Goal: Transaction & Acquisition: Purchase product/service

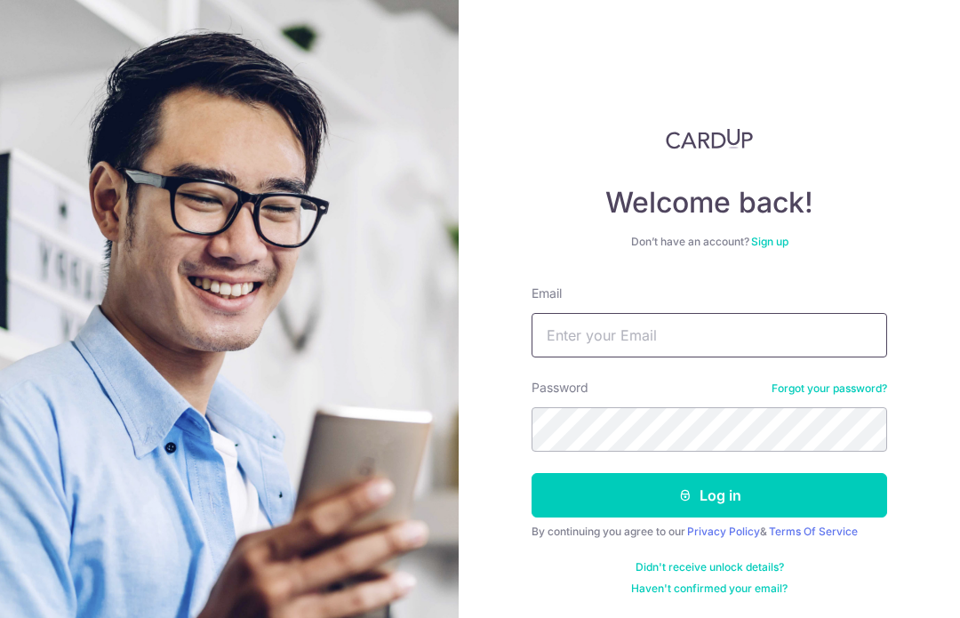
click at [565, 344] on input "Email" at bounding box center [708, 335] width 355 height 44
type input "[EMAIL_ADDRESS][DOMAIN_NAME]"
click at [709, 495] on button "Log in" at bounding box center [708, 495] width 355 height 44
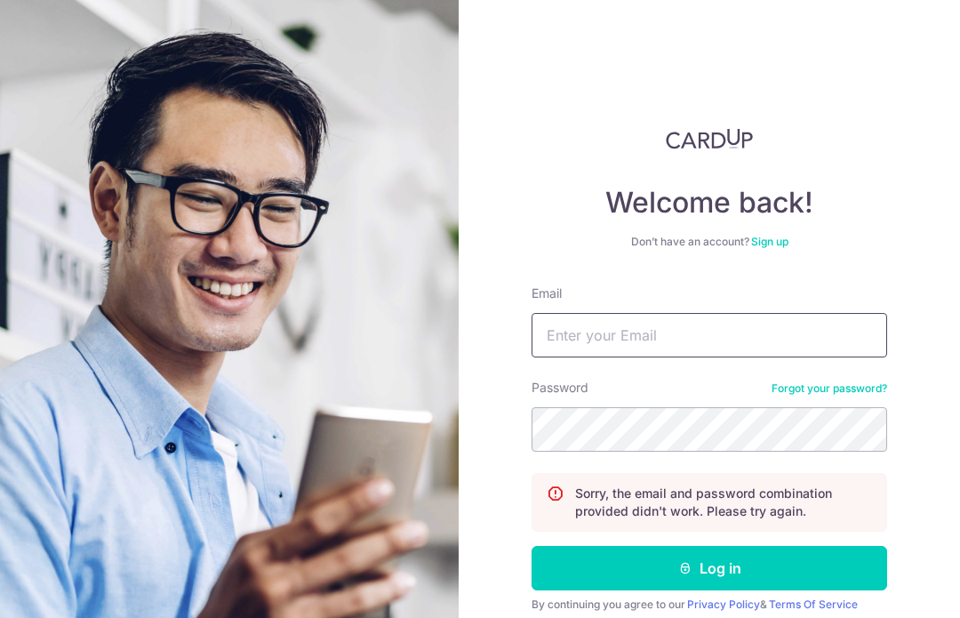
click at [565, 334] on input "Email" at bounding box center [708, 335] width 355 height 44
type input "[EMAIL_ADDRESS][DOMAIN_NAME]"
click at [709, 568] on button "Log in" at bounding box center [708, 568] width 355 height 44
click at [576, 344] on input "Email" at bounding box center [708, 335] width 355 height 44
type input "Thunder24@gmil.com"
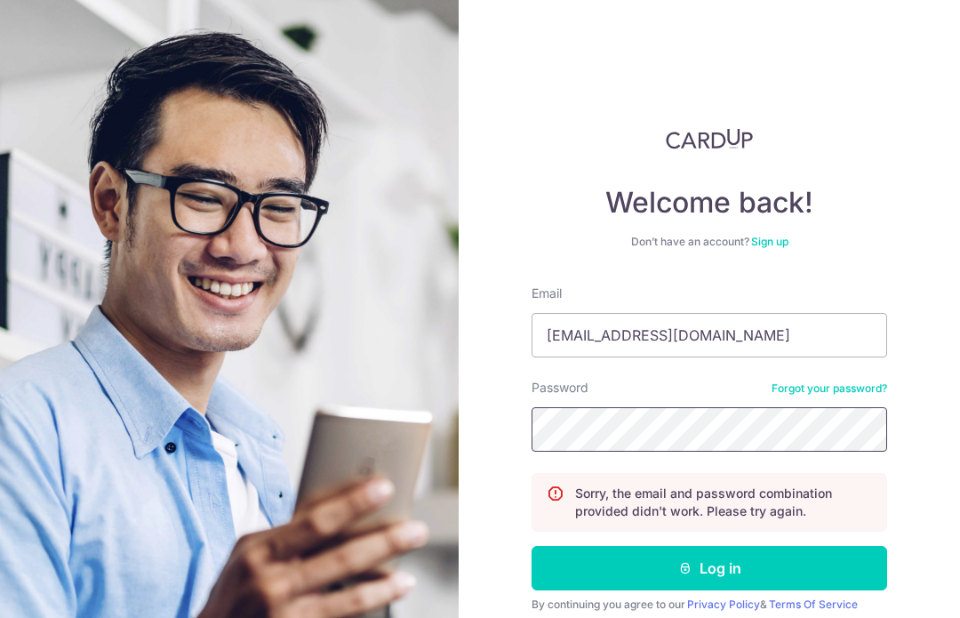
click at [709, 568] on button "Log in" at bounding box center [708, 568] width 355 height 44
click at [587, 347] on input "Email" at bounding box center [708, 335] width 355 height 44
type input "[EMAIL_ADDRESS][DOMAIN_NAME]"
click at [709, 568] on button "Log in" at bounding box center [708, 568] width 355 height 44
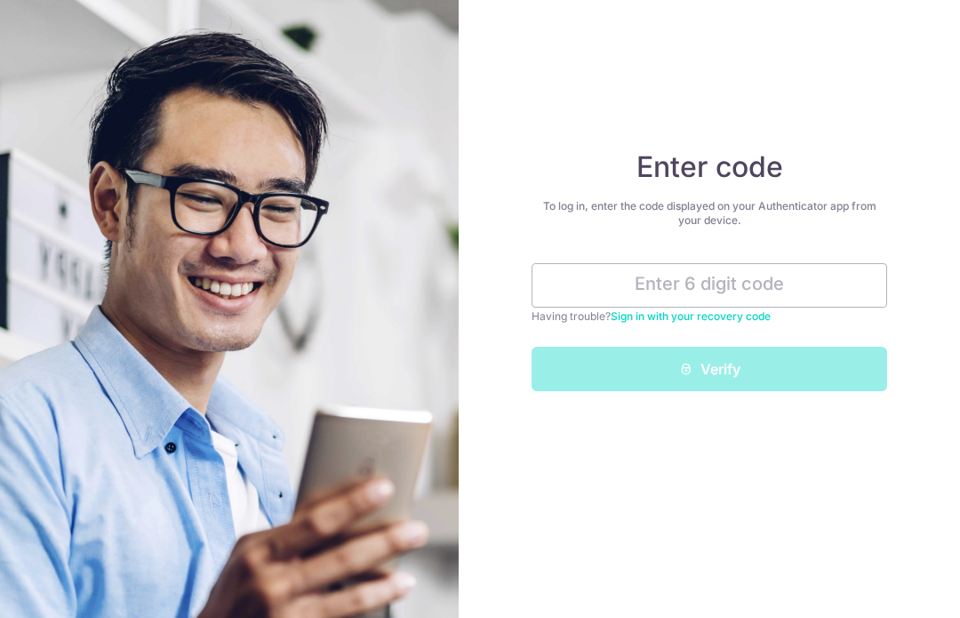
click at [811, 293] on input "text" at bounding box center [708, 285] width 355 height 44
type input "T"
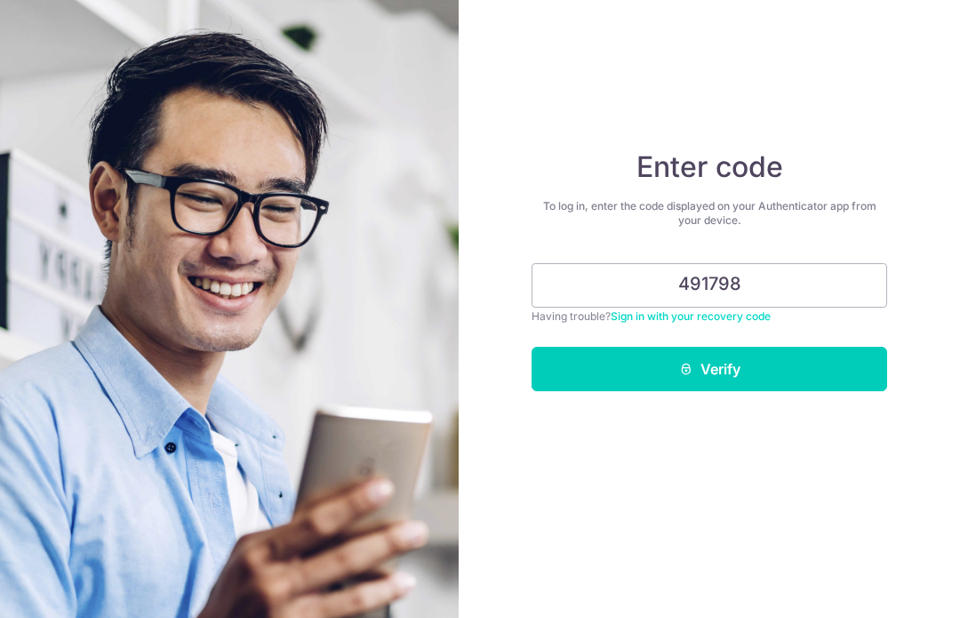
type input "491798"
click at [824, 373] on button "Verify" at bounding box center [708, 369] width 355 height 44
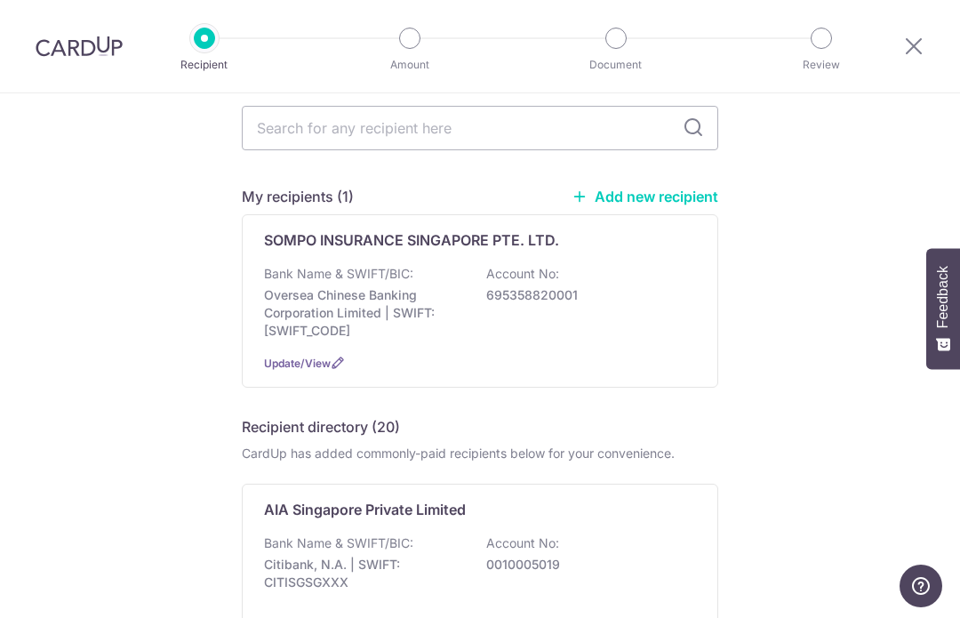
scroll to position [70, 0]
type input "Great"
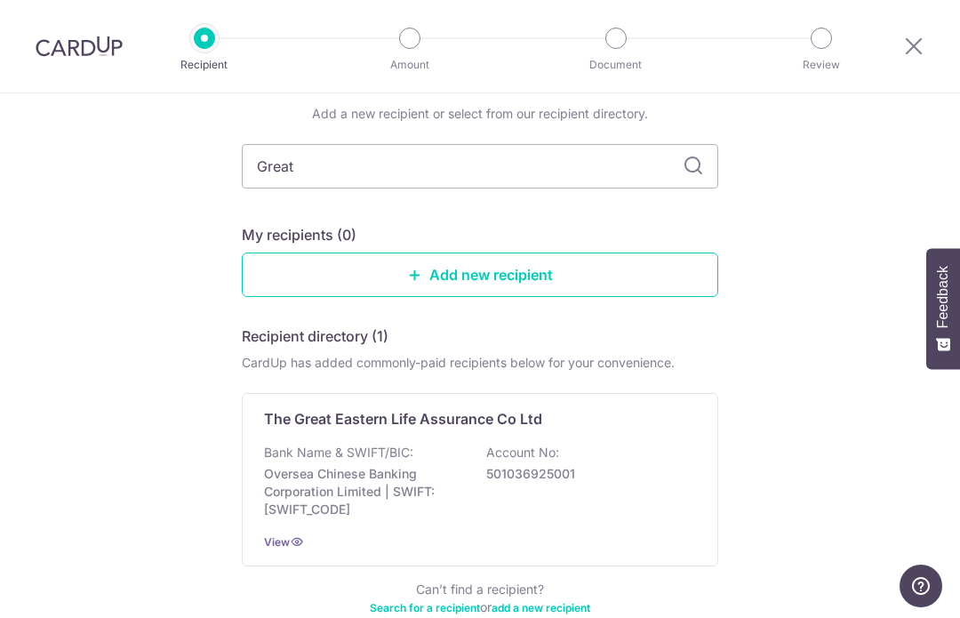
click at [328, 441] on div "The Great Eastern Life Assurance Co Ltd Bank Name & SWIFT/BIC: Oversea Chinese …" at bounding box center [480, 479] width 476 height 173
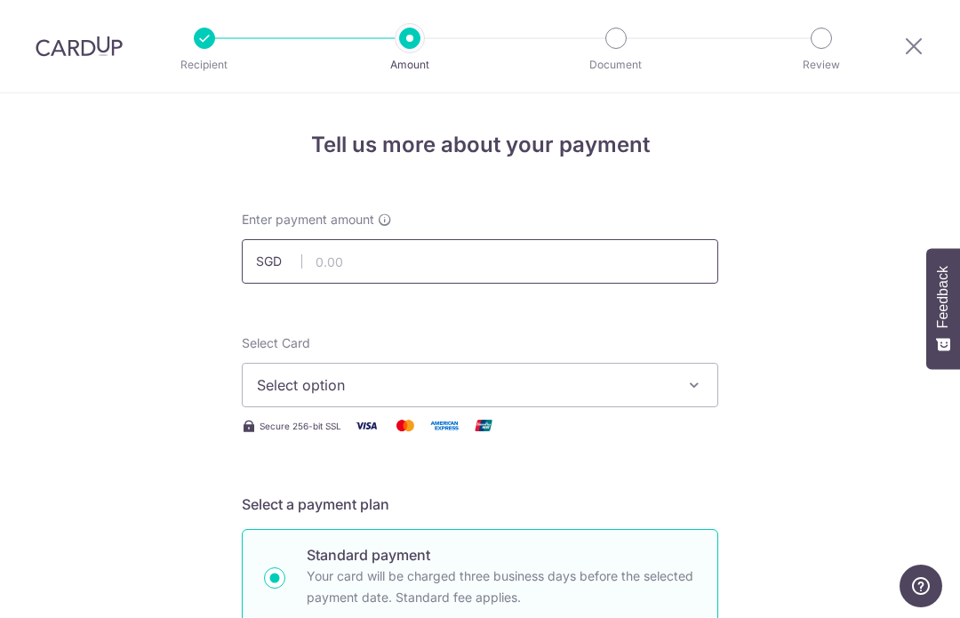
click at [666, 260] on input "text" at bounding box center [480, 261] width 476 height 44
click at [654, 407] on button "Select option" at bounding box center [480, 385] width 476 height 44
type input "1,184.00"
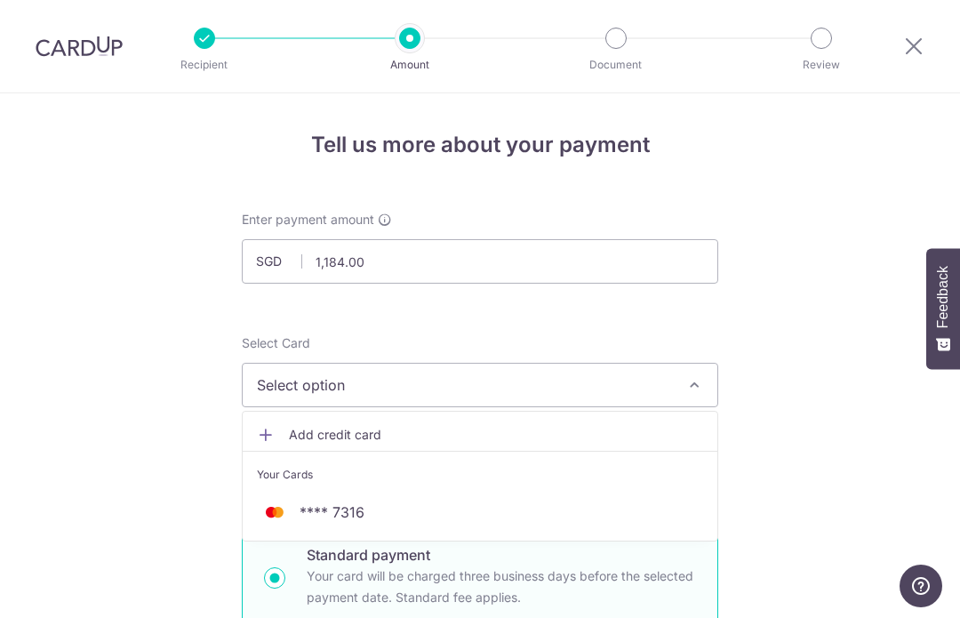
click at [586, 502] on link "**** 7316" at bounding box center [480, 512] width 475 height 43
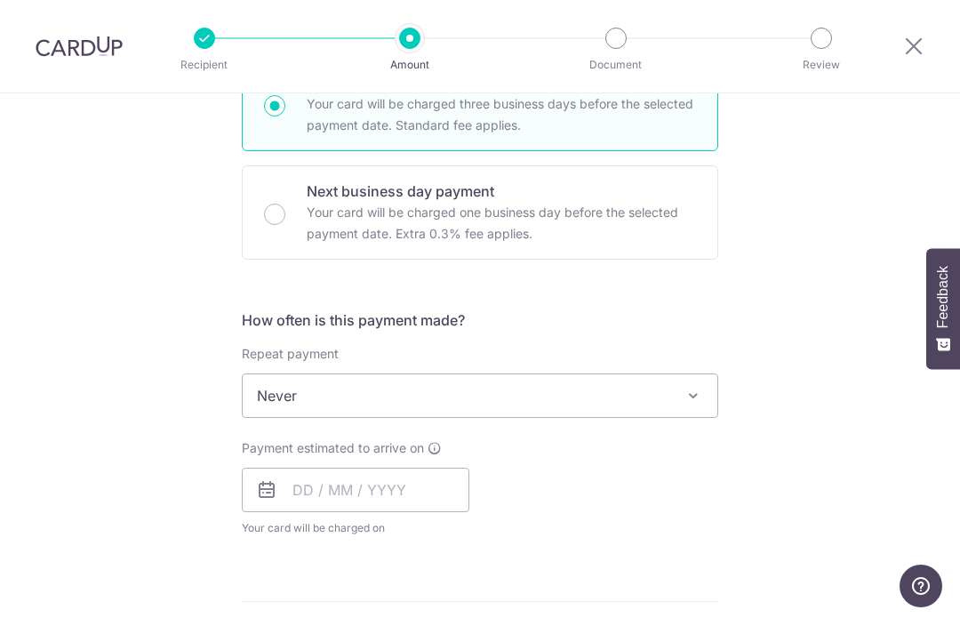
scroll to position [478, 0]
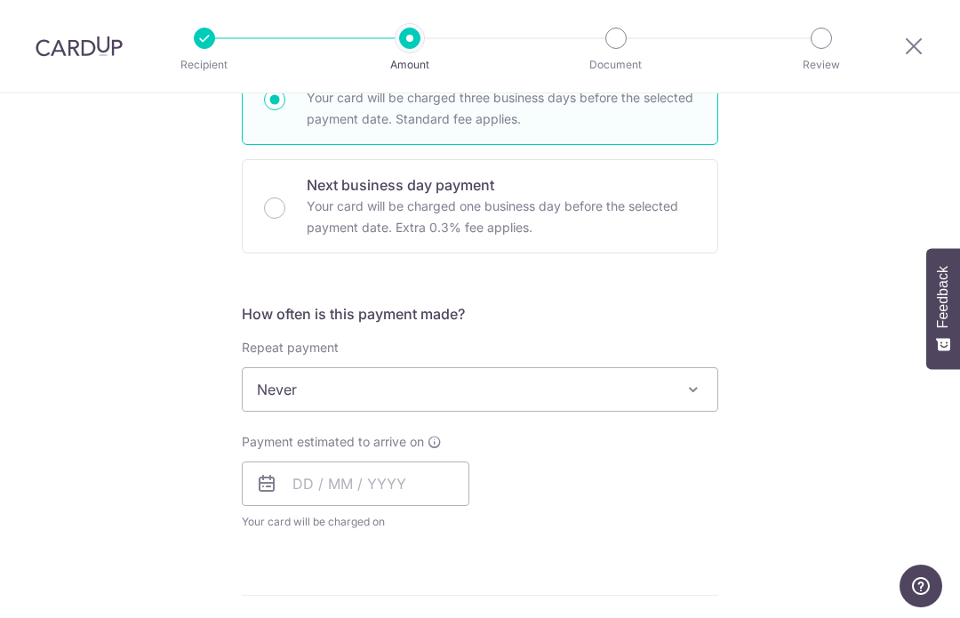
click at [652, 407] on span "Never" at bounding box center [480, 389] width 475 height 43
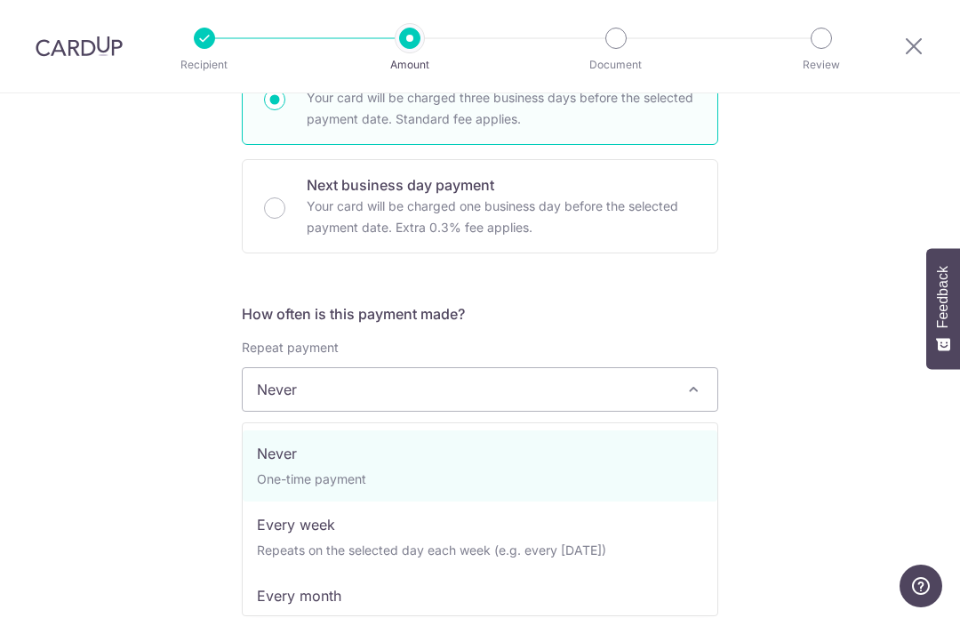
click at [815, 379] on div "Tell us more about your payment Enter payment amount SGD 1,184.00 1184.00 Selec…" at bounding box center [480, 419] width 960 height 1608
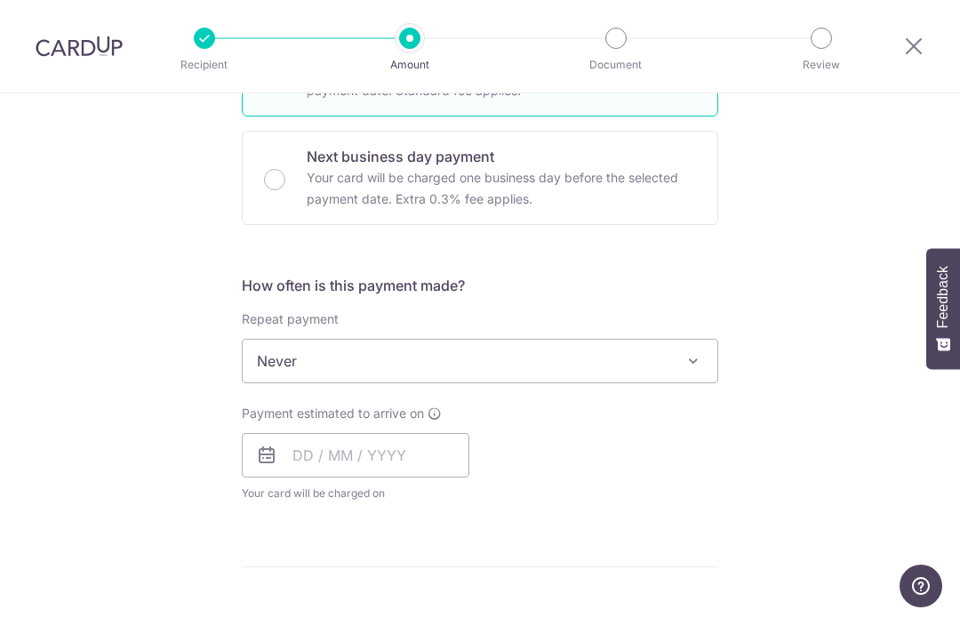
scroll to position [507, 0]
click at [430, 464] on input "text" at bounding box center [356, 454] width 228 height 44
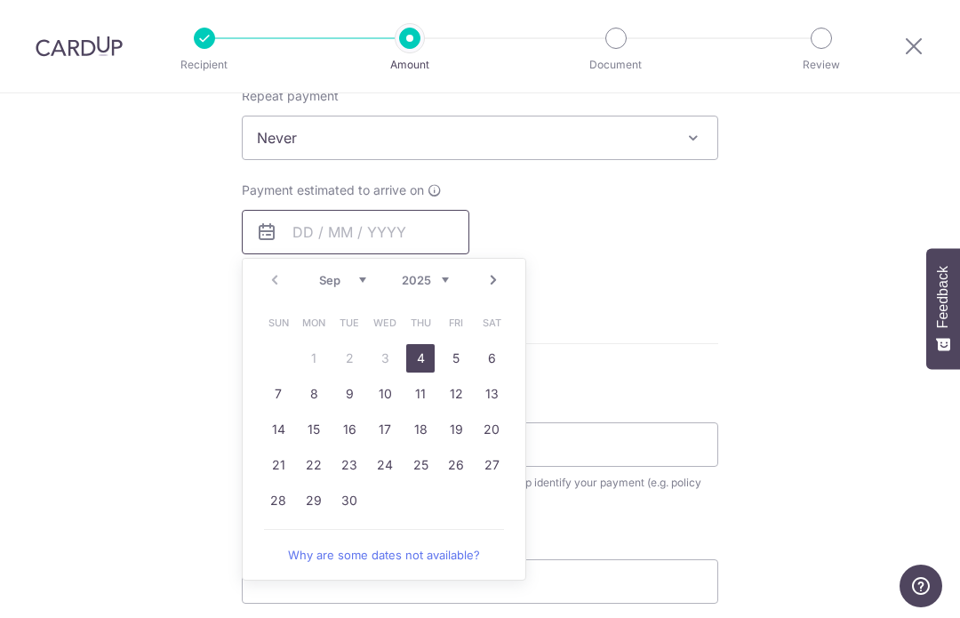
scroll to position [742, 0]
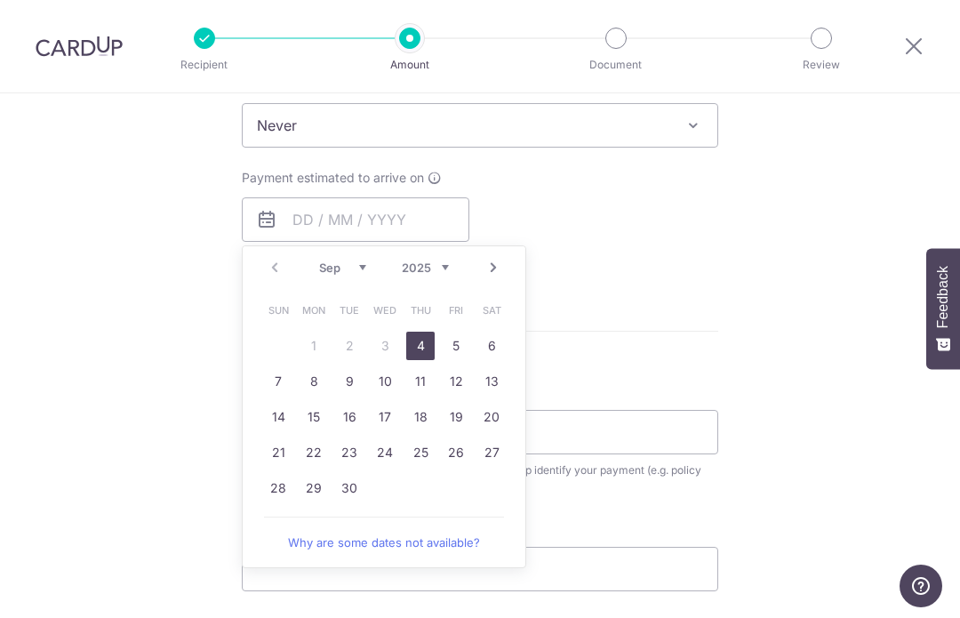
click at [315, 419] on link "15" at bounding box center [313, 417] width 28 height 28
type input "15/09/2025"
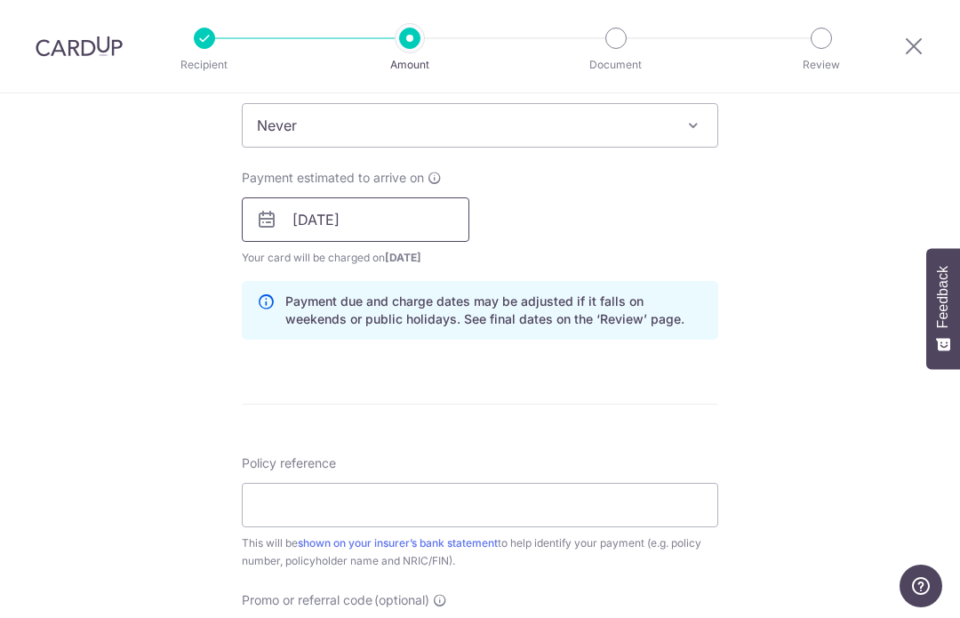
click at [444, 228] on input "15/09/2025" at bounding box center [356, 219] width 228 height 44
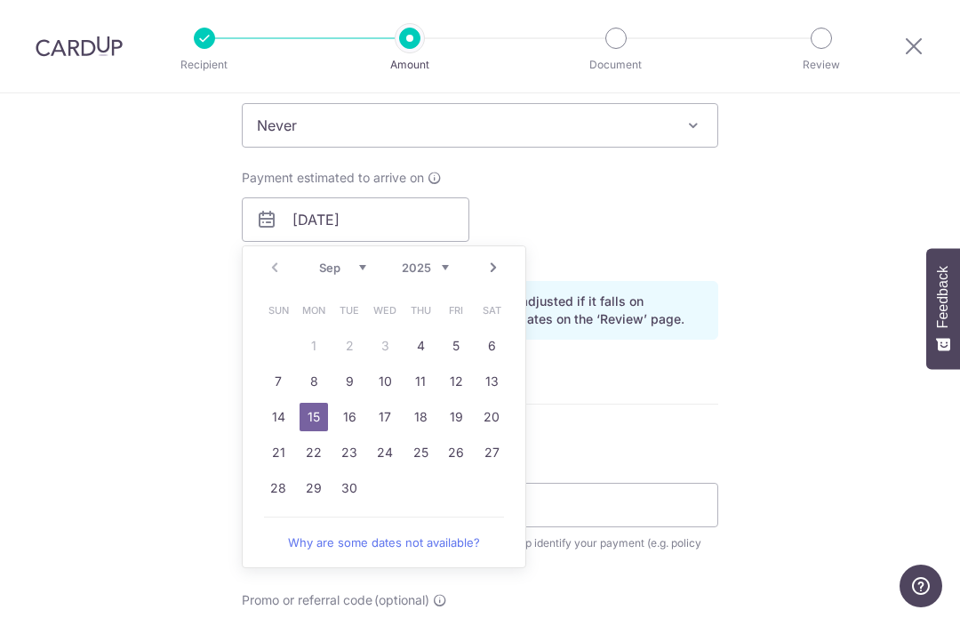
click at [616, 412] on form "Enter payment amount SGD 1,184.00 1184.00 Select Card **** 7316 Add credit card…" at bounding box center [480, 209] width 476 height 1480
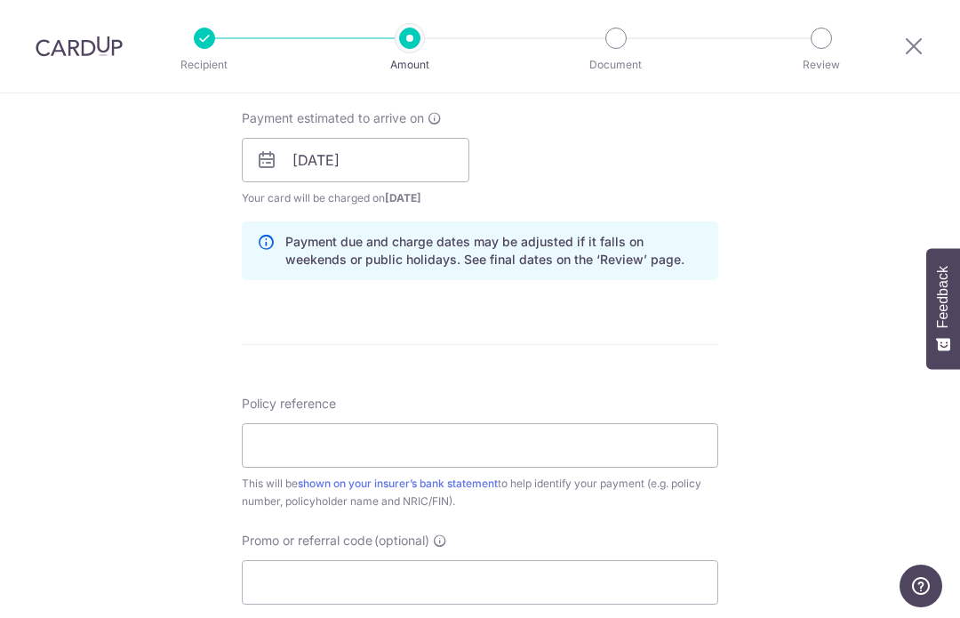
scroll to position [805, 0]
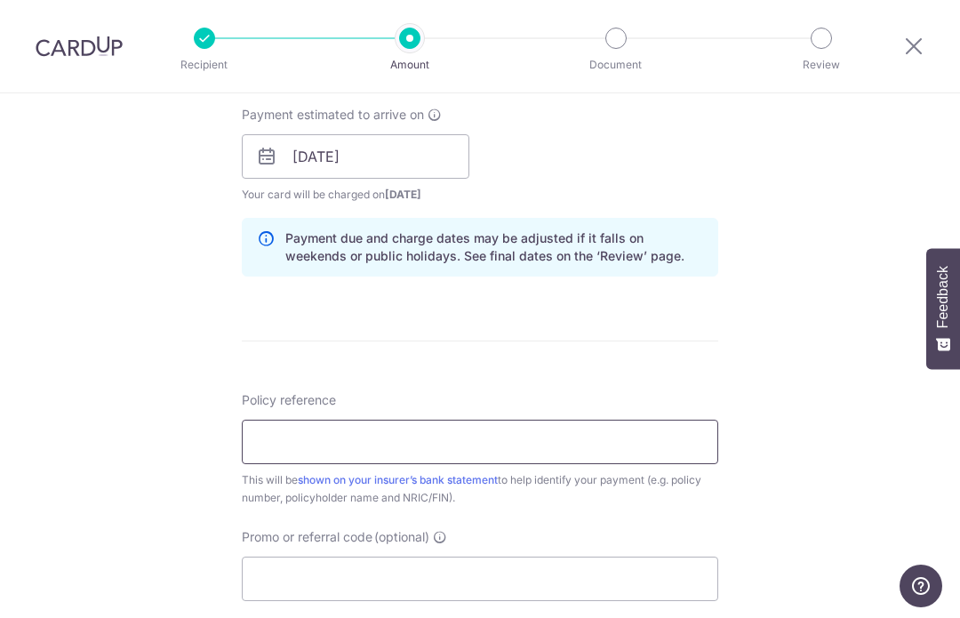
click at [468, 461] on input "Policy reference" at bounding box center [480, 441] width 476 height 44
paste input "0214834177"
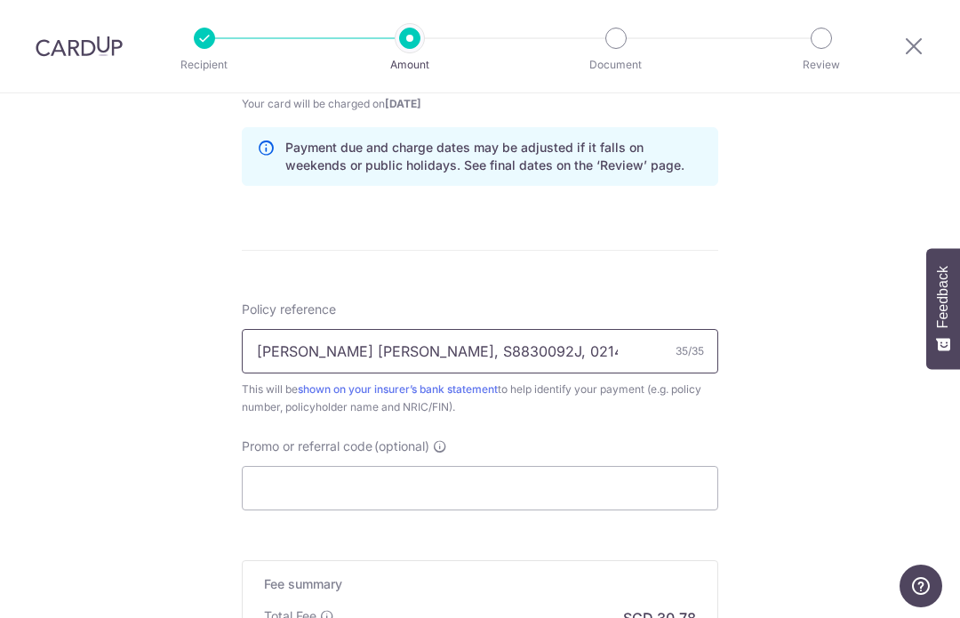
scroll to position [897, 0]
type input "Lim Wei Ivan, S8830092J, 0214834177"
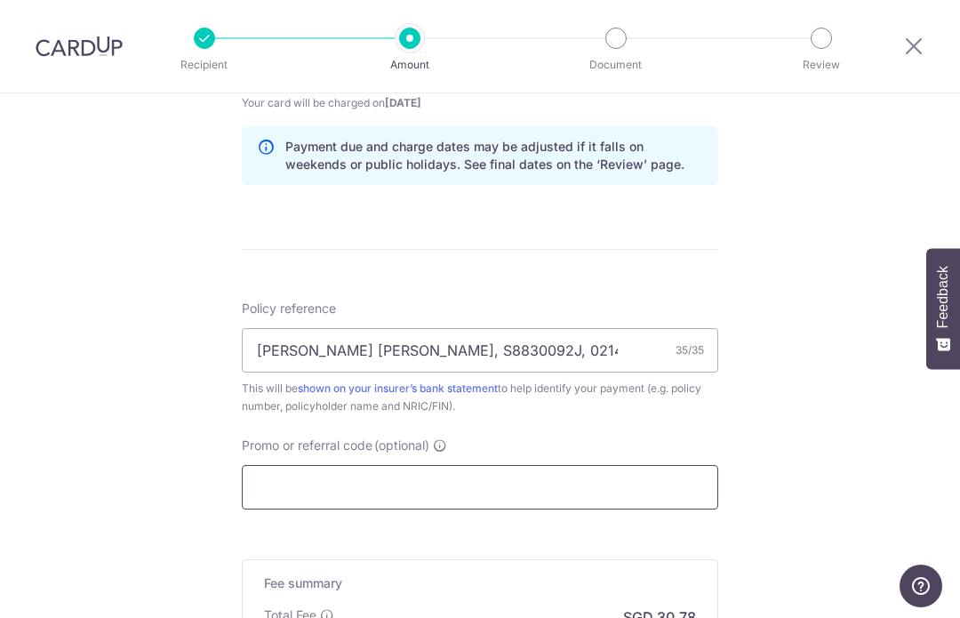
click at [561, 483] on input "Promo or referral code (optional)" at bounding box center [480, 487] width 476 height 44
paste input "OCBC90NMC"
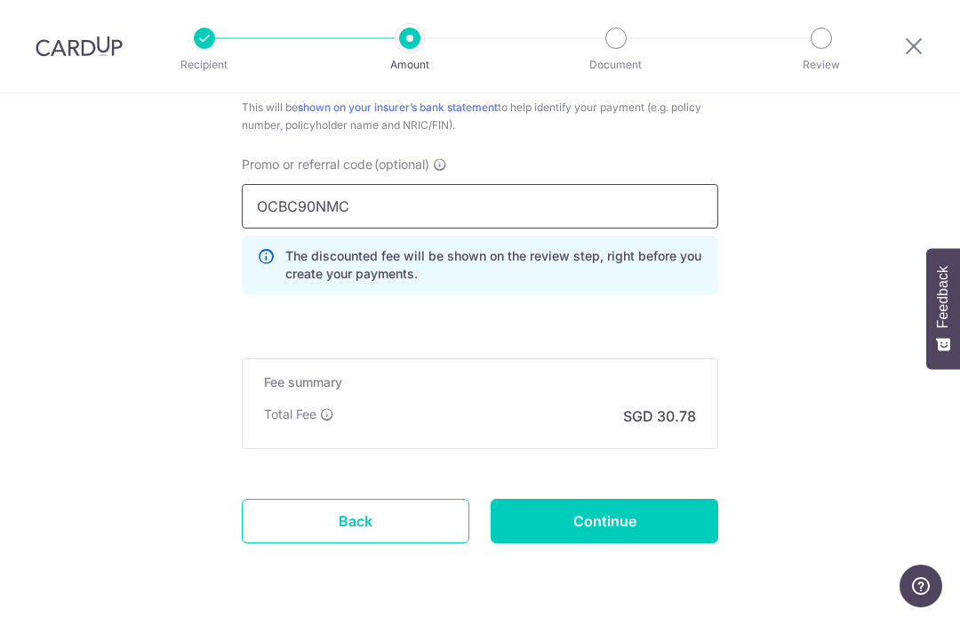
scroll to position [1177, 0]
type input "OCBC90NMC"
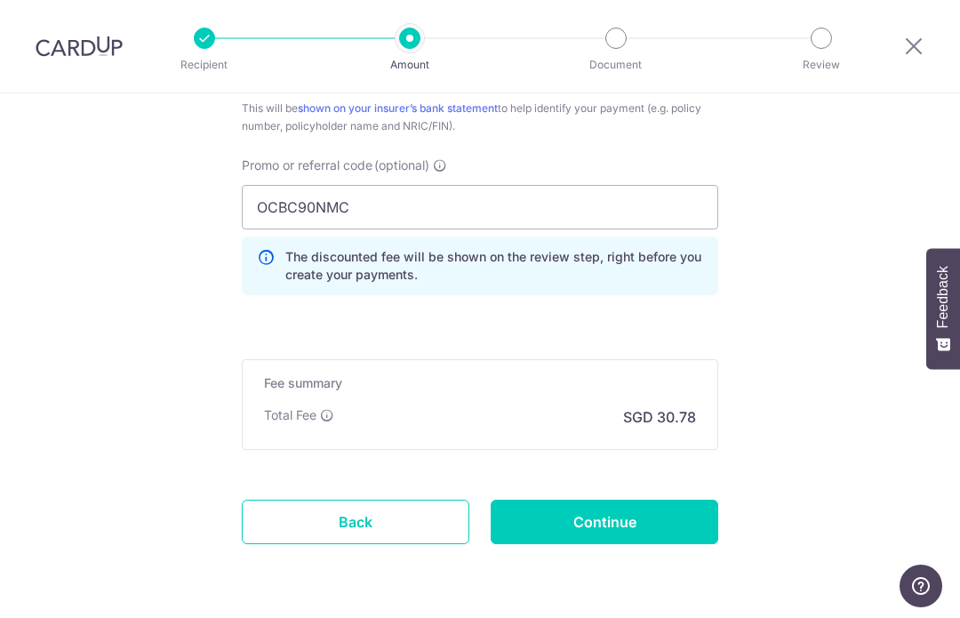
click at [658, 527] on input "Continue" at bounding box center [605, 521] width 228 height 44
type input "Create Schedule"
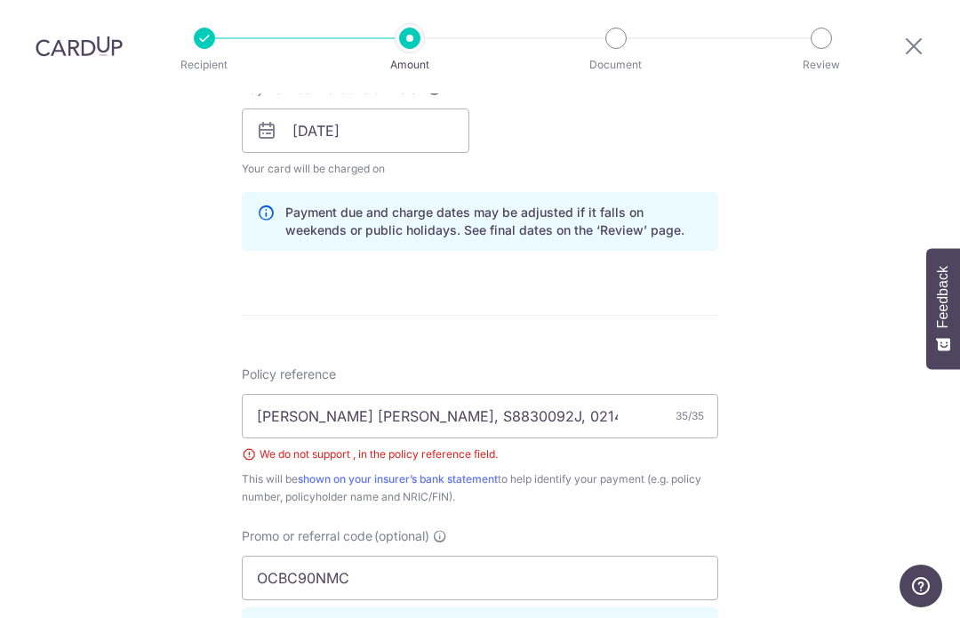
scroll to position [832, 0]
click at [357, 415] on input "Lim Wei Ivan, S8830092J, 0214834177" at bounding box center [480, 415] width 476 height 44
click at [438, 417] on input "Lim Wei Ivan S8830092J, 0214834177" at bounding box center [480, 415] width 476 height 44
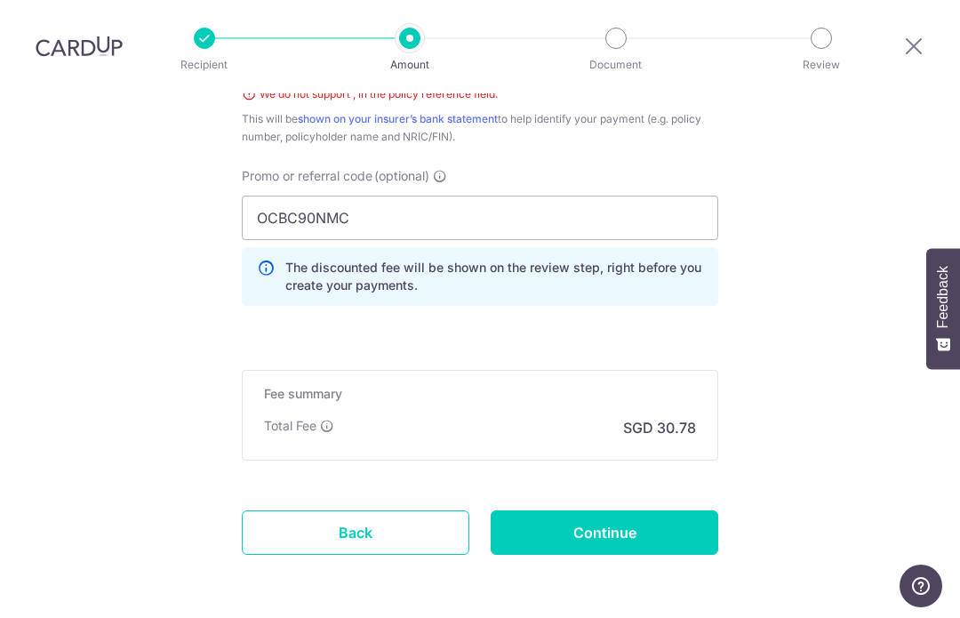
scroll to position [1190, 0]
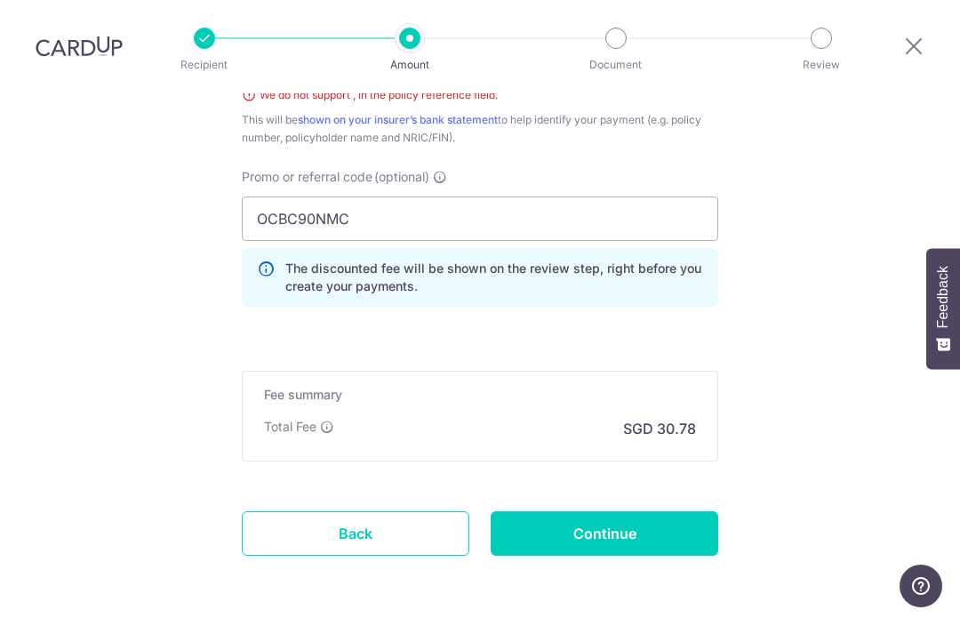
type input "Lim Wei Ivan S8830092J 0214834177"
click at [703, 540] on input "Continue" at bounding box center [605, 533] width 228 height 44
type input "Create Schedule"
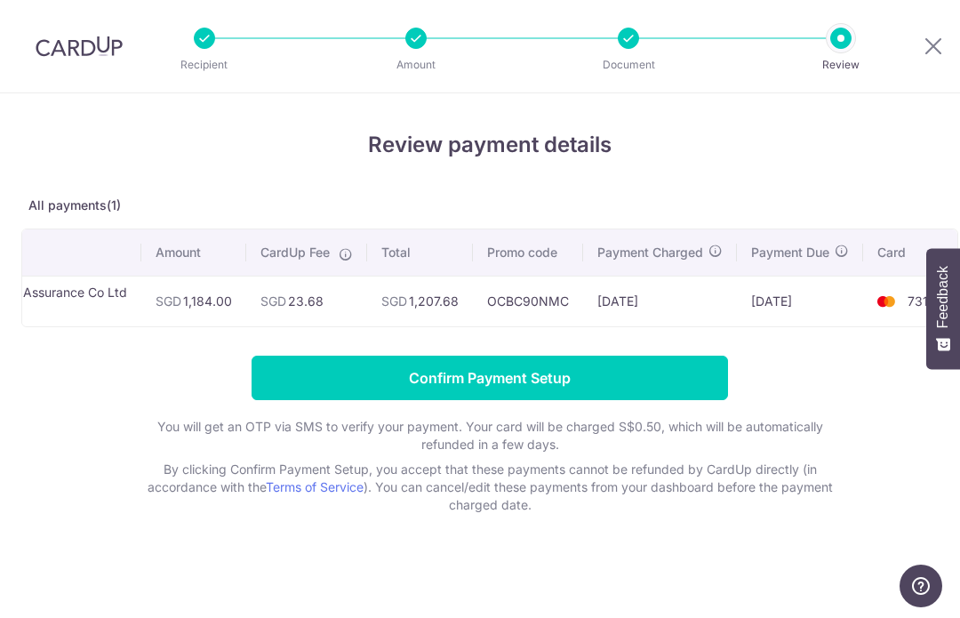
scroll to position [0, 160]
click at [672, 382] on input "Confirm Payment Setup" at bounding box center [490, 377] width 476 height 44
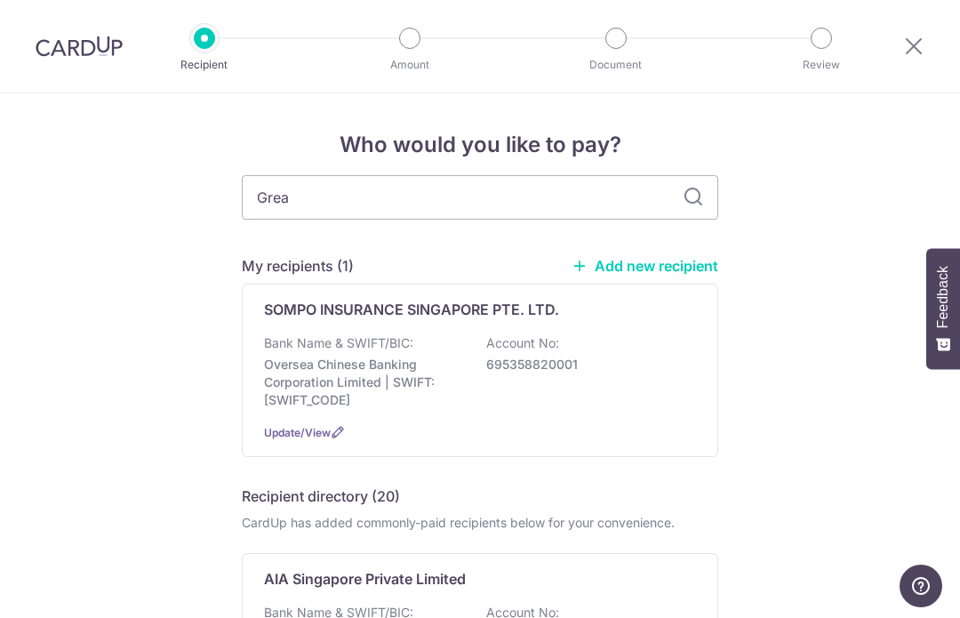
type input "Great"
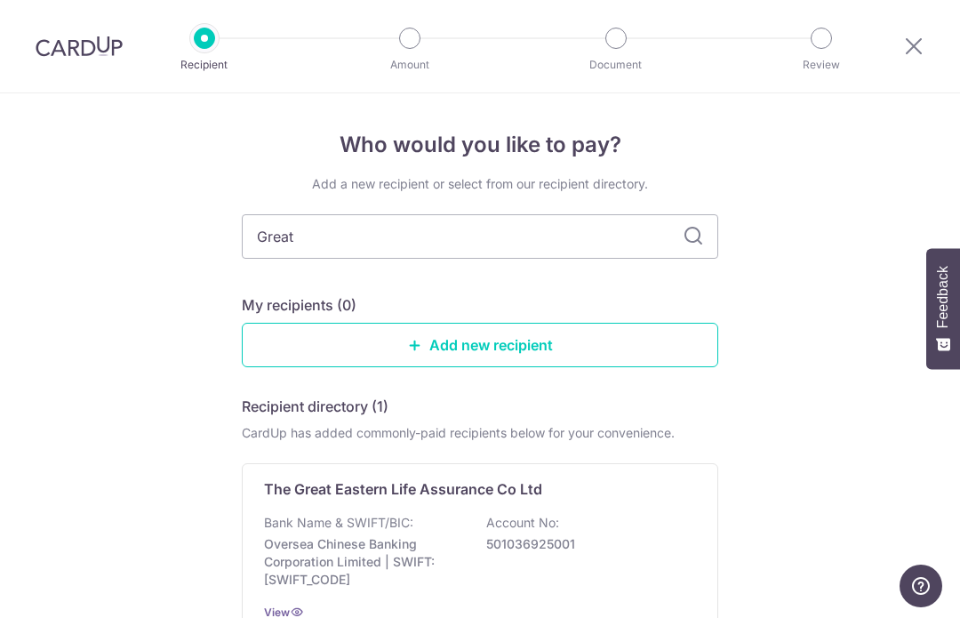
click at [347, 514] on div "The Great Eastern Life Assurance Co Ltd Bank Name & SWIFT/BIC: Oversea Chinese …" at bounding box center [480, 549] width 476 height 173
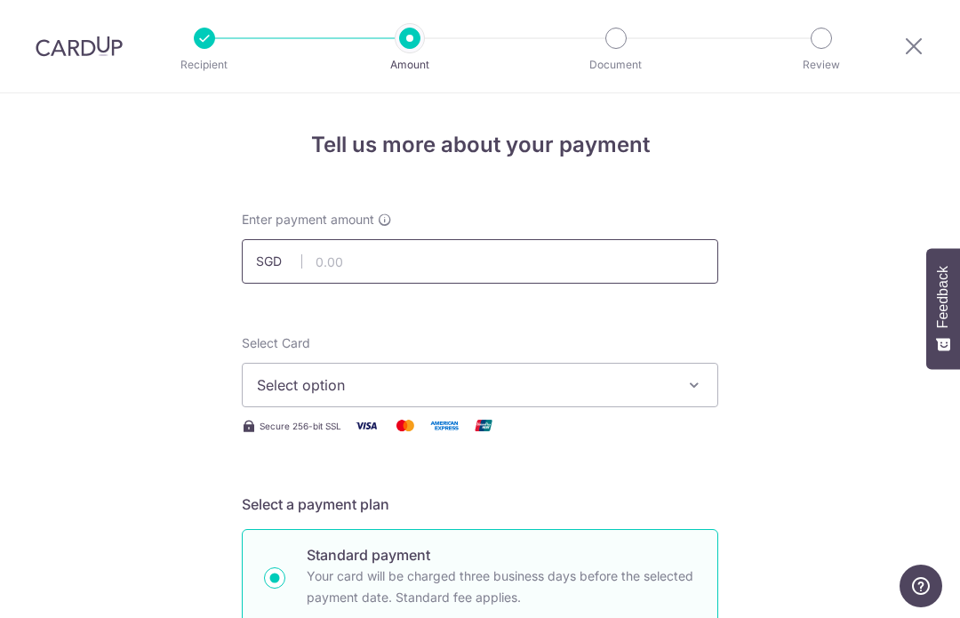
click at [689, 269] on input "text" at bounding box center [480, 261] width 476 height 44
paste input "$486.00"
type input "486.00"
click at [659, 386] on span "Select option" at bounding box center [464, 384] width 414 height 21
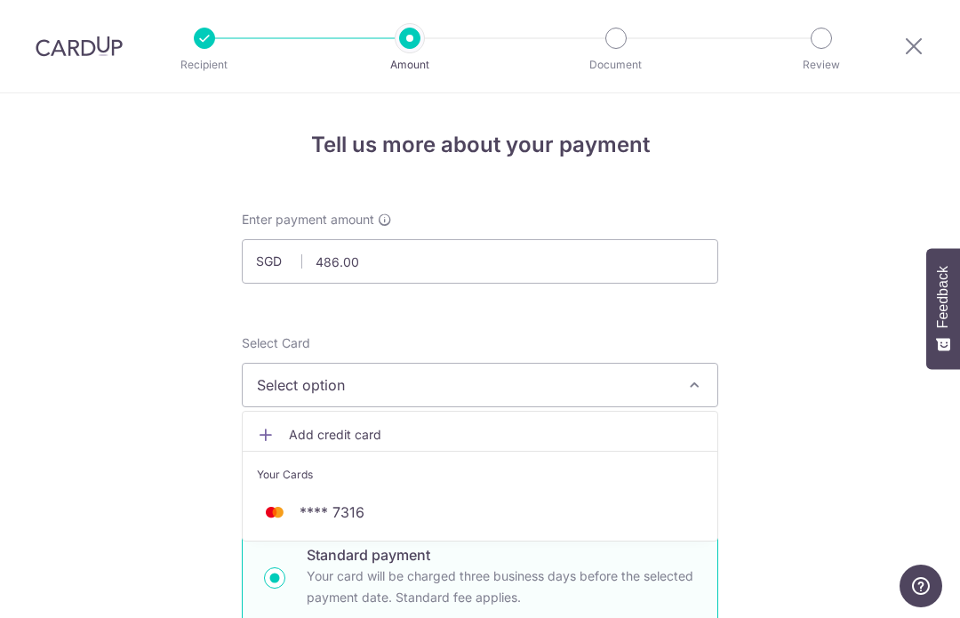
click at [642, 509] on span "**** 7316" at bounding box center [480, 511] width 446 height 21
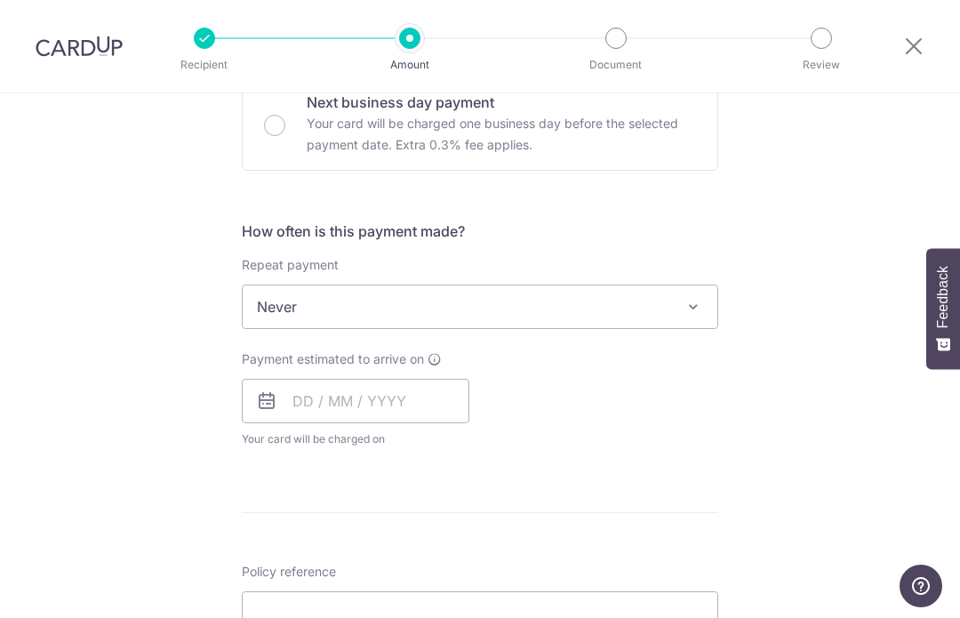
scroll to position [562, 0]
click at [448, 320] on span "Never" at bounding box center [480, 305] width 475 height 43
click at [425, 415] on input "text" at bounding box center [356, 400] width 228 height 44
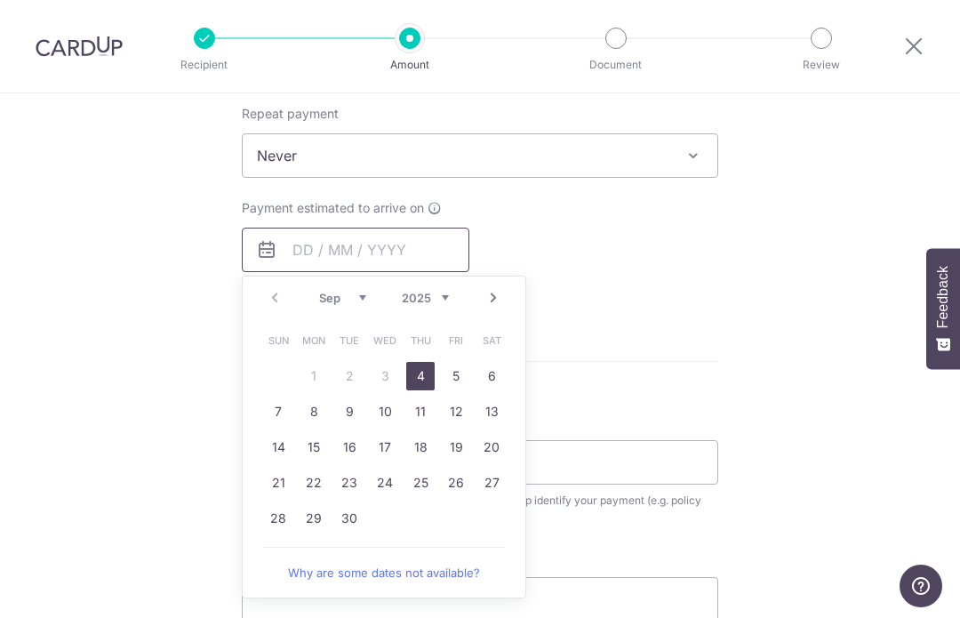
scroll to position [721, 0]
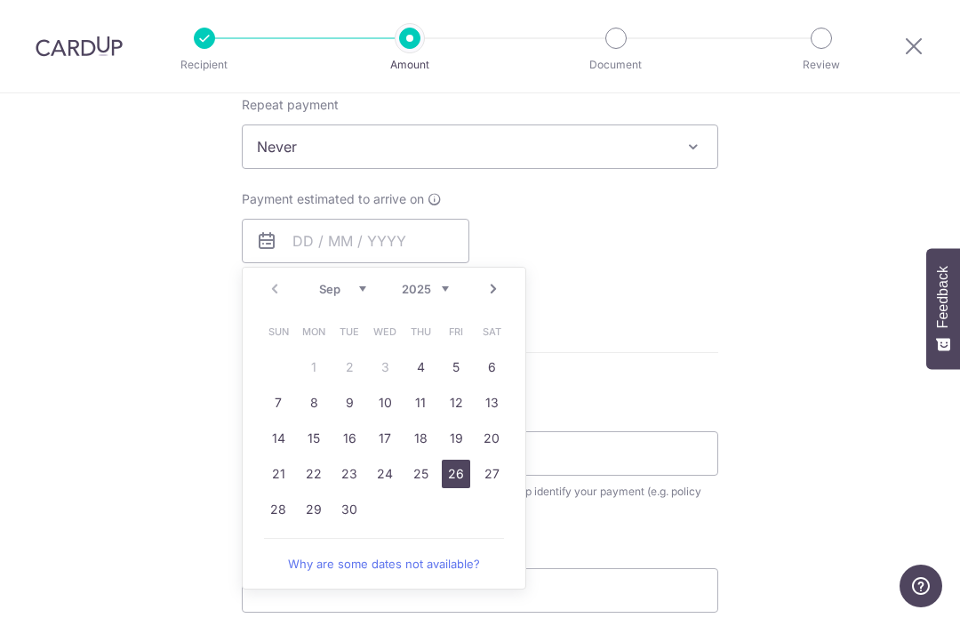
click at [453, 476] on link "26" at bounding box center [456, 473] width 28 height 28
type input "[DATE]"
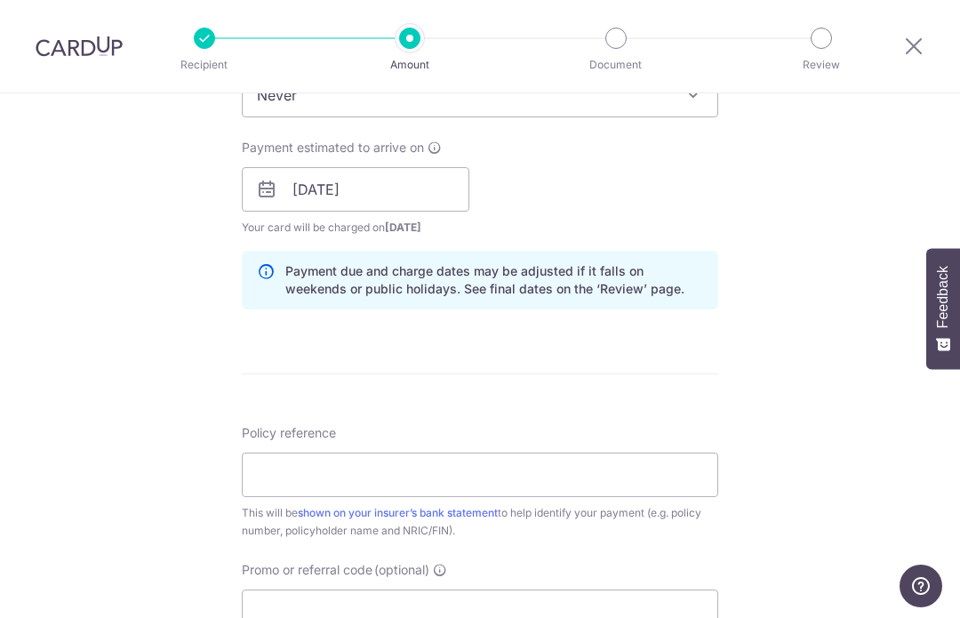
scroll to position [774, 0]
click at [395, 476] on input "Policy reference" at bounding box center [480, 473] width 476 height 44
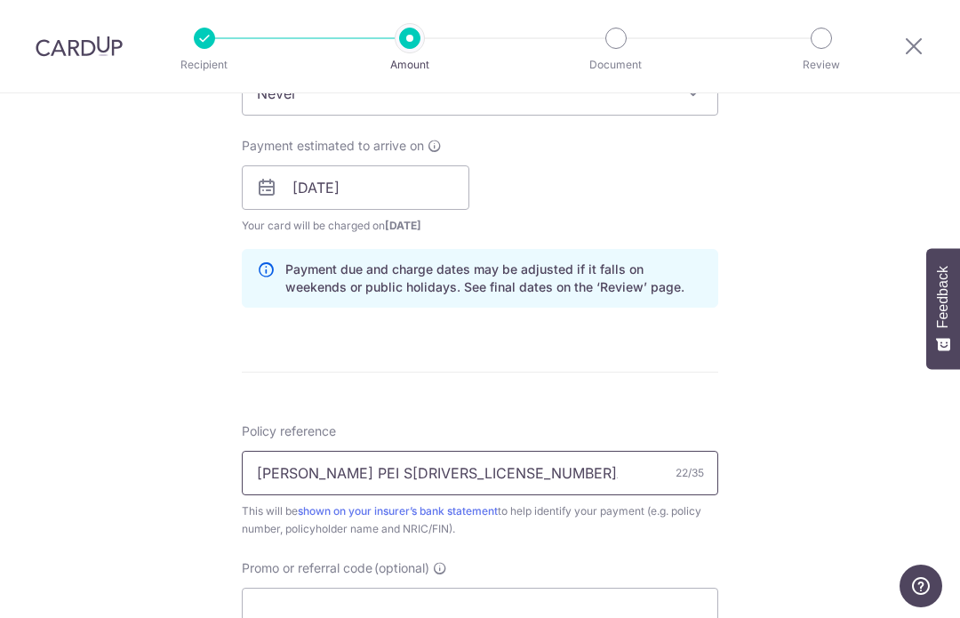
paste input "0214833888"
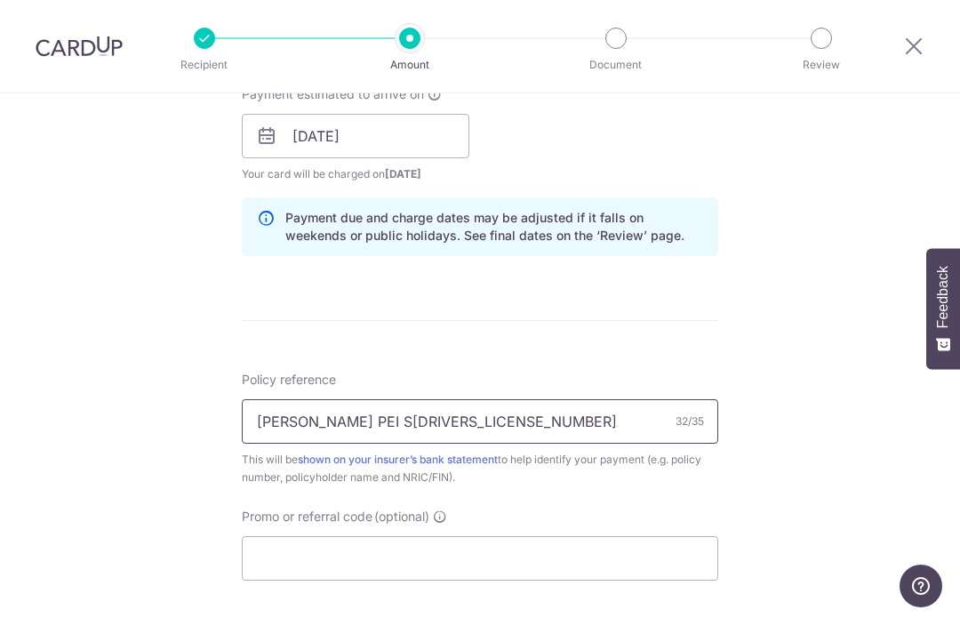
scroll to position [827, 0]
click at [269, 432] on input "LIM JUN PEI S9147007A 0214833888" at bounding box center [480, 420] width 476 height 44
click at [276, 420] on input "LIM JUN PEI S9147007A 0214833888" at bounding box center [480, 420] width 476 height 44
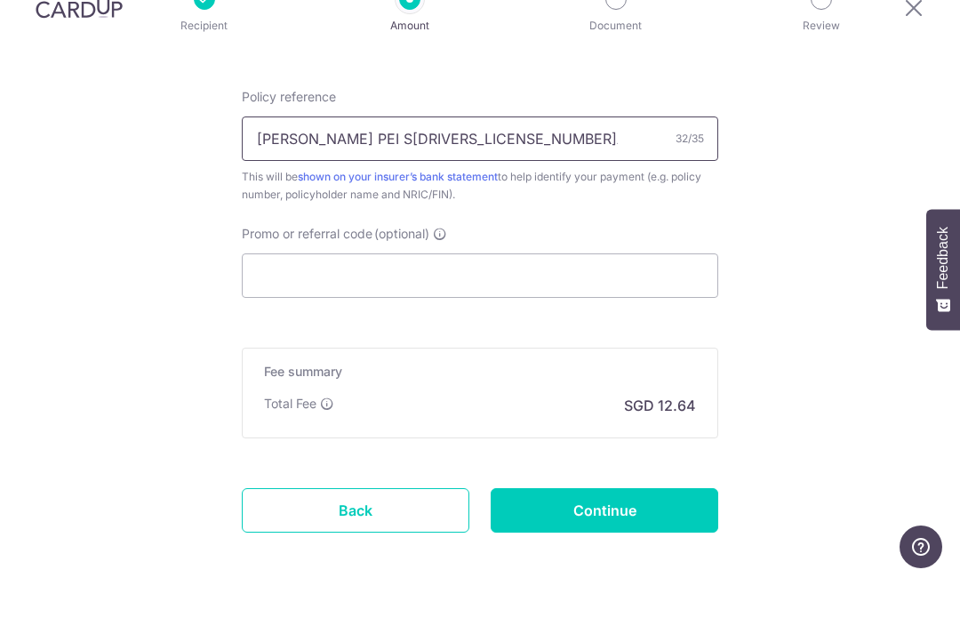
scroll to position [1067, 0]
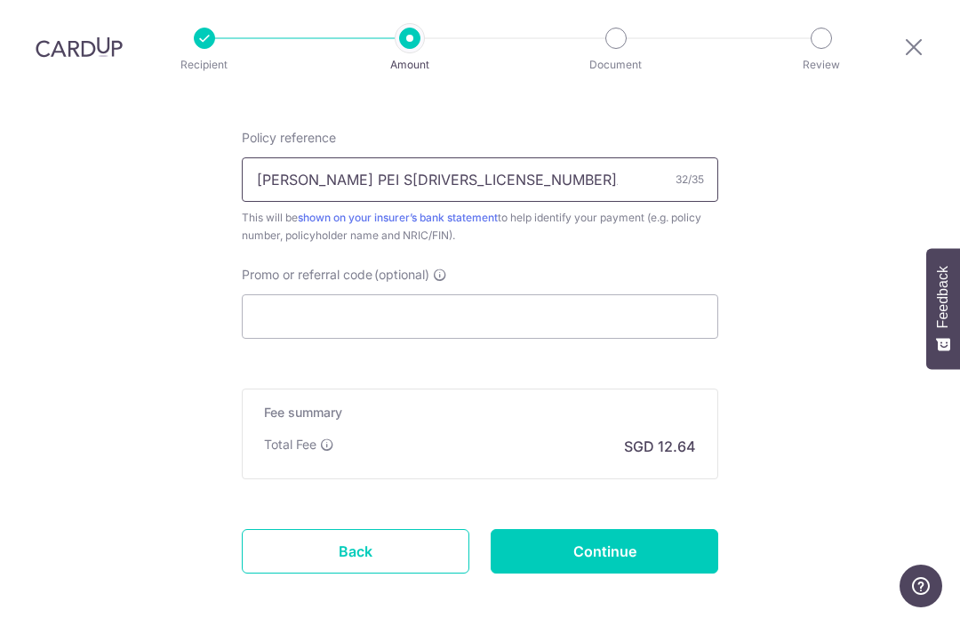
type input "LIM JUN PEI S9147007A 0214833888"
click at [637, 294] on input "Promo or referral code (optional)" at bounding box center [480, 316] width 476 height 44
paste input "OCBC90NMC"
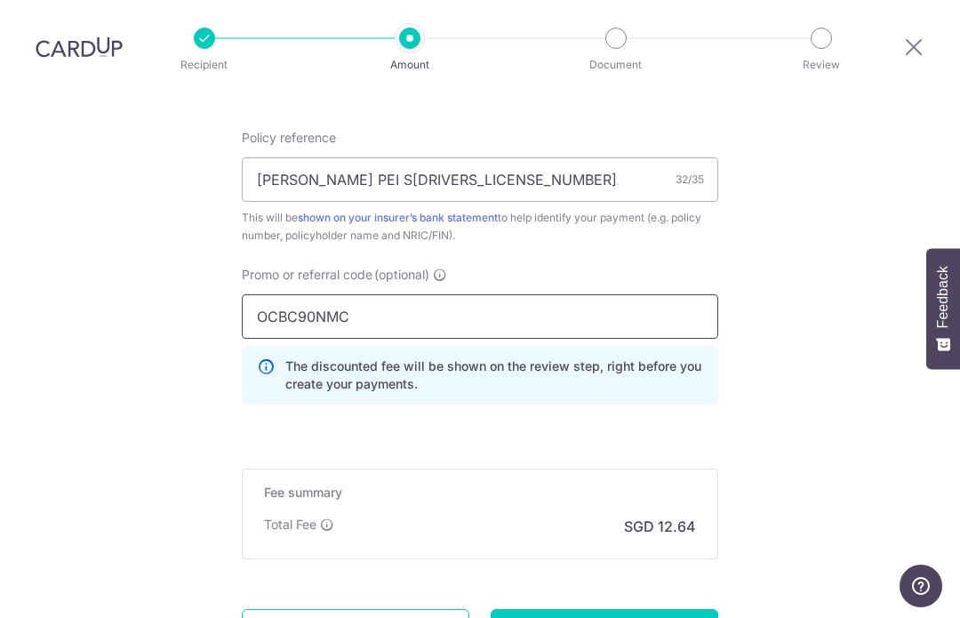
type input "OCBC90NMC"
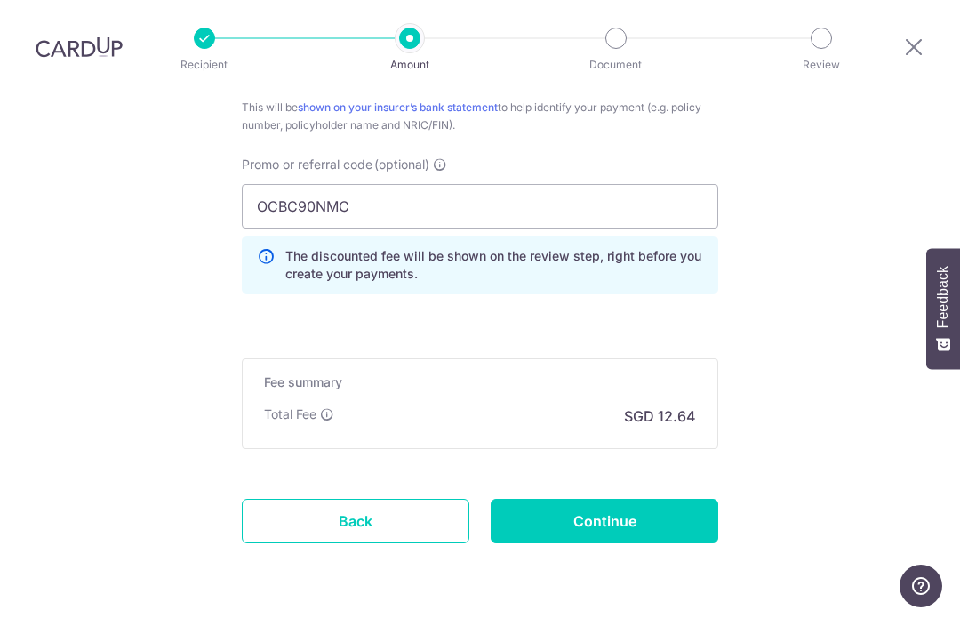
scroll to position [1177, 0]
click at [691, 499] on input "Continue" at bounding box center [605, 521] width 228 height 44
type input "Create Schedule"
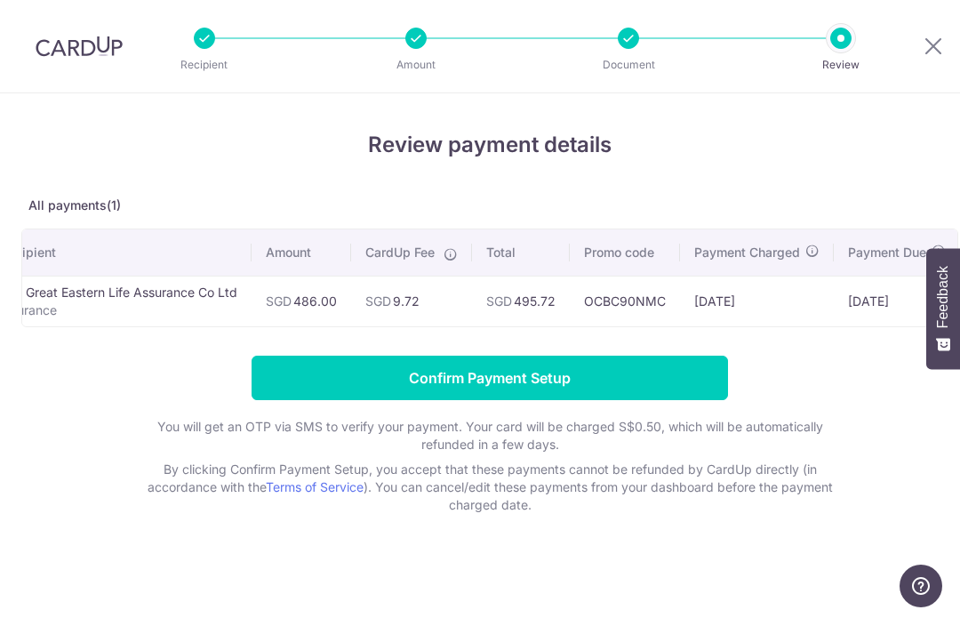
scroll to position [0, 45]
click at [693, 371] on input "Confirm Payment Setup" at bounding box center [490, 377] width 476 height 44
